Goal: Answer question/provide support

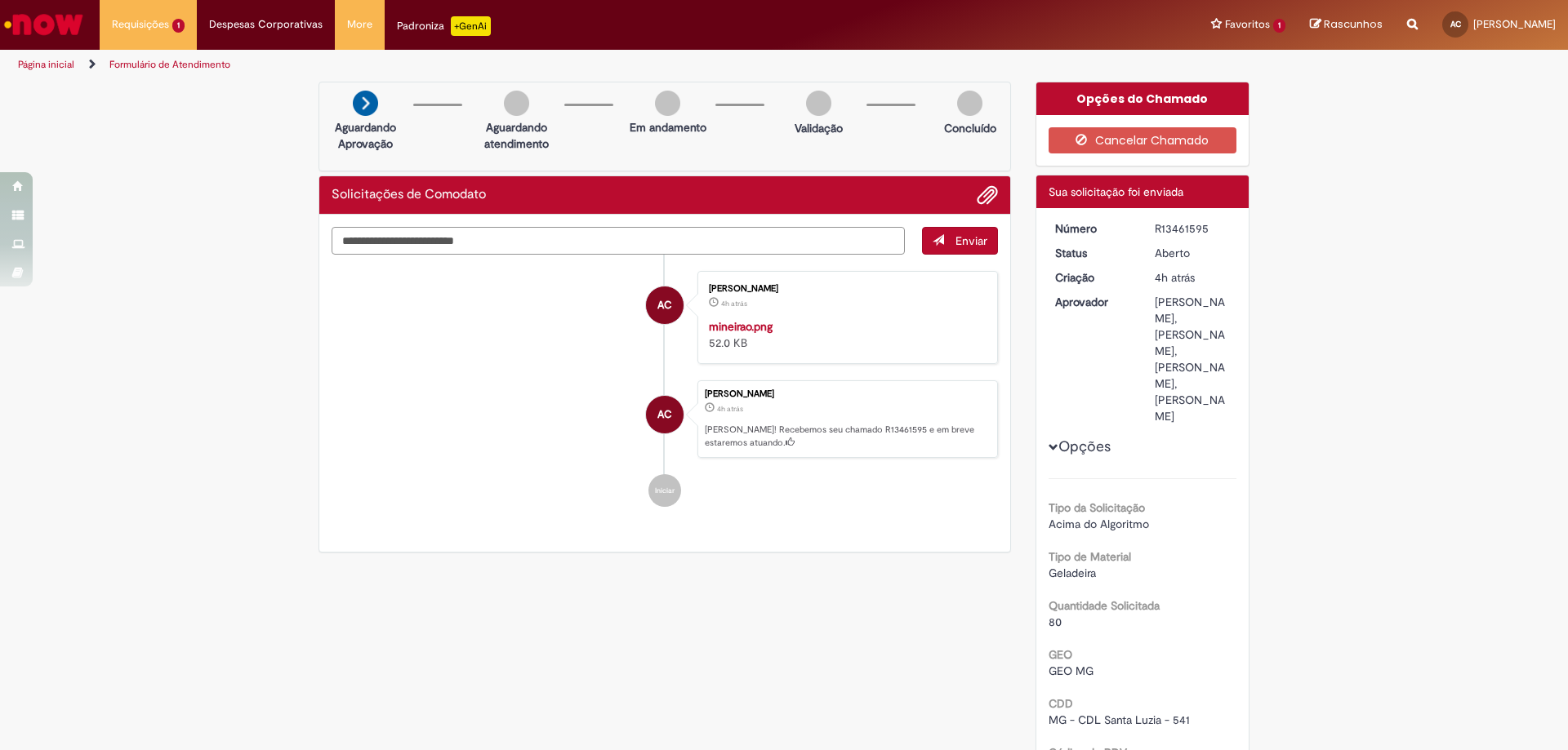
click at [431, 245] on textarea "Digite sua mensagem aqui..." at bounding box center [618, 240] width 573 height 28
click at [168, 25] on li "Requisições 1 Exibir Todas as Solicitações Solicitações de Comodato 4h atrás 4 …" at bounding box center [148, 24] width 97 height 49
click at [168, 58] on link "Exibir Todas as Solicitações" at bounding box center [190, 66] width 180 height 18
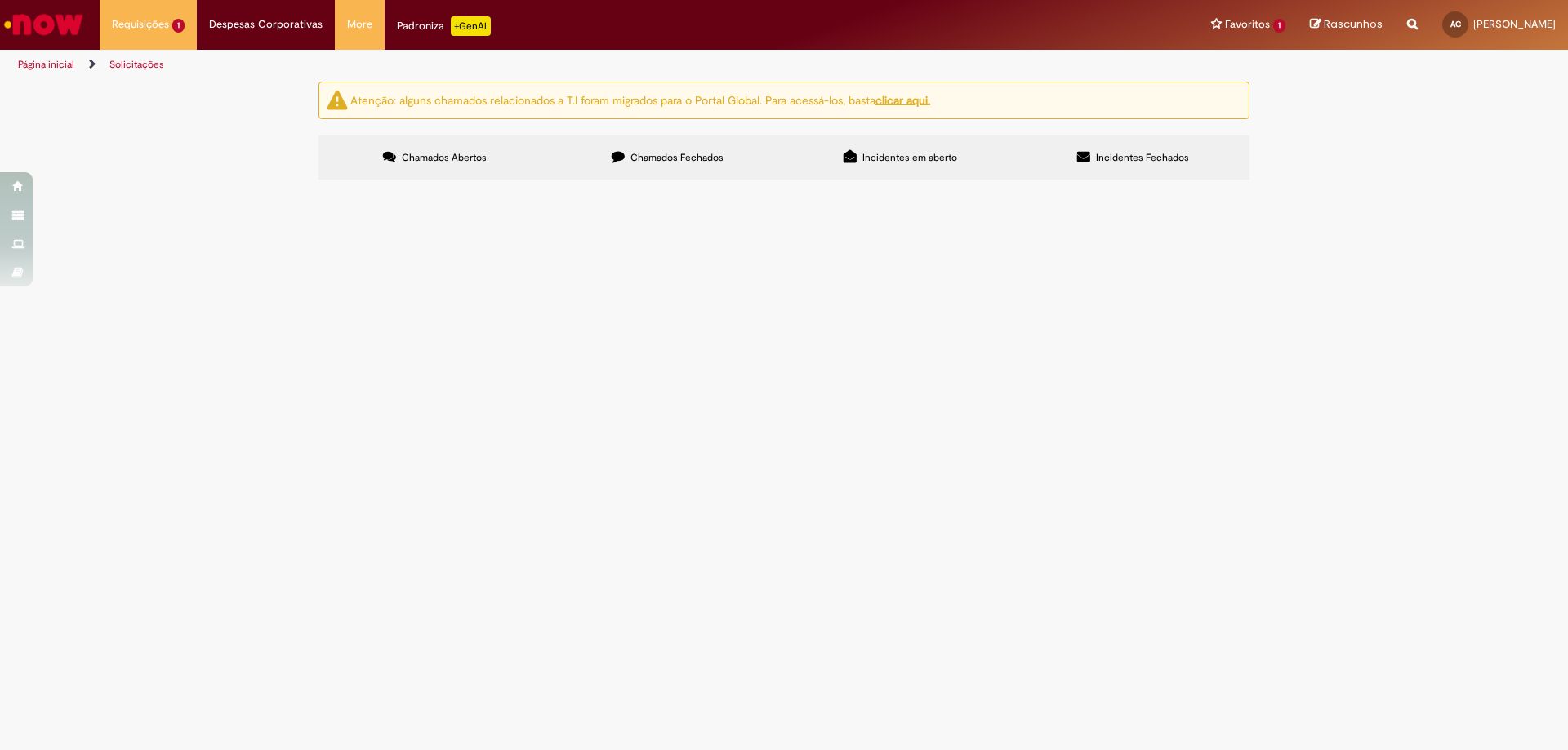
click at [0, 0] on img "recolher o estado da solicitação" at bounding box center [0, 0] width 0 height 0
click at [0, 0] on span "Solicitações de Comodato" at bounding box center [0, 0] width 0 height 0
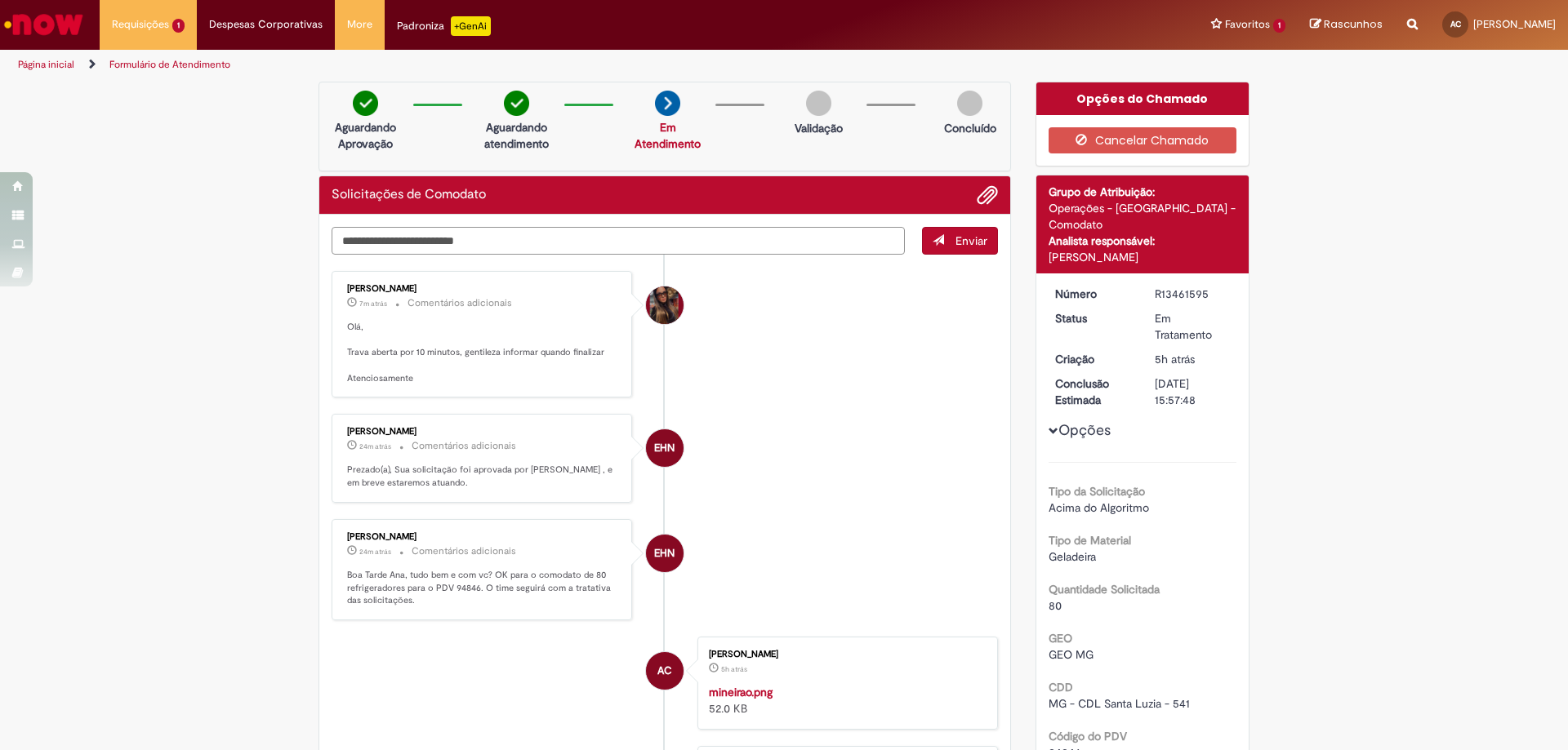
click at [529, 235] on textarea "Digite sua mensagem aqui..." at bounding box center [618, 240] width 573 height 28
type textarea "**********"
click at [973, 240] on span "Enviar" at bounding box center [972, 240] width 32 height 15
